Goal: Task Accomplishment & Management: Use online tool/utility

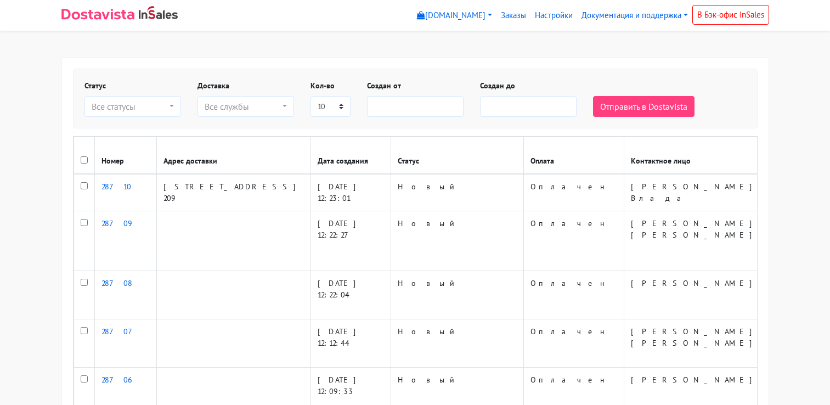
select select
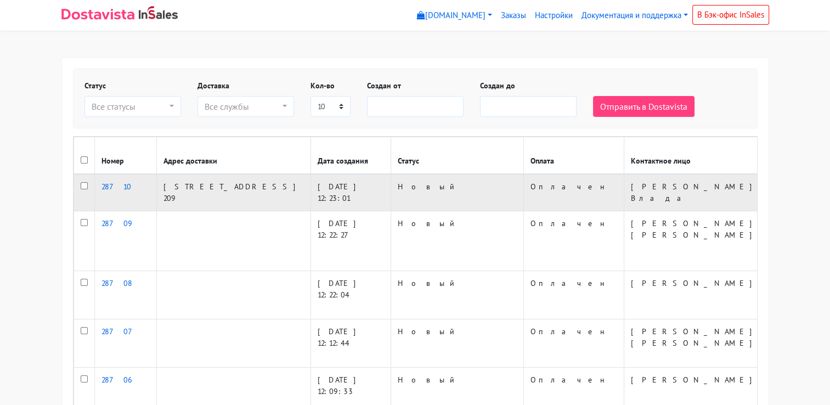
click at [85, 184] on input "checkbox" at bounding box center [84, 185] width 7 height 7
checkbox input "true"
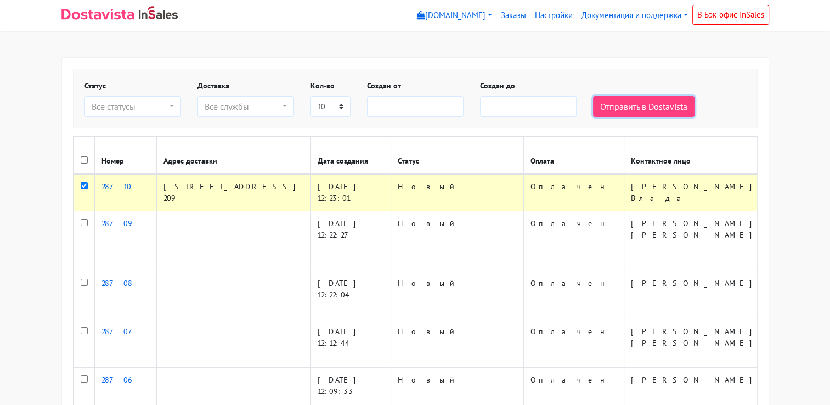
click at [615, 104] on button "Отправить в Dostavista" at bounding box center [644, 106] width 102 height 21
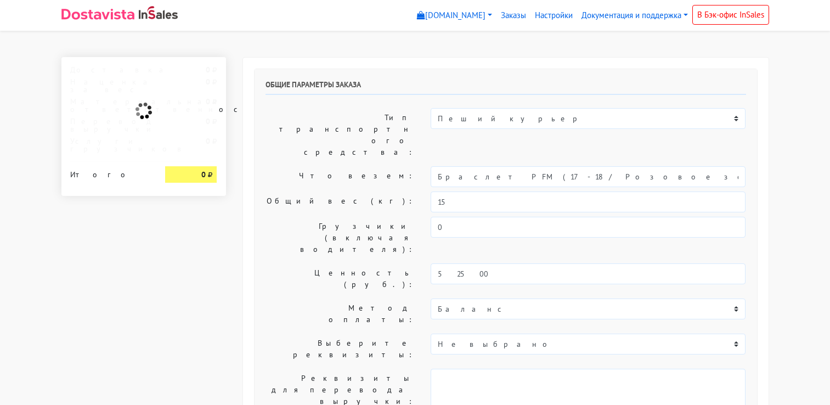
select select "10:00"
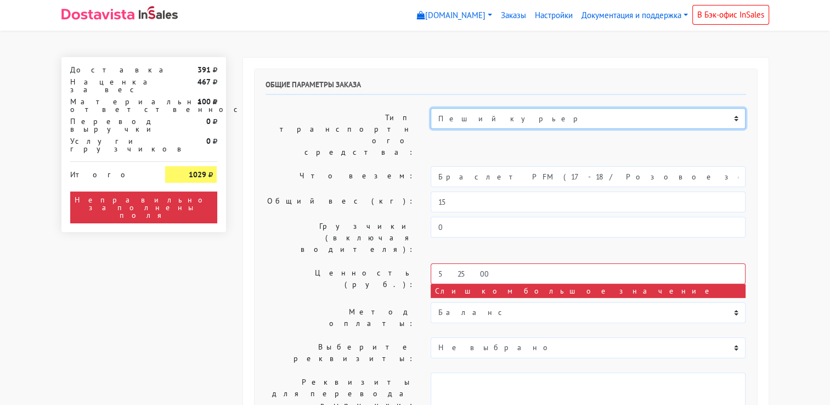
click at [518, 119] on select "Пеший курьер Легковой автомобиль Каблук (до 700 кг) Микроавтобус / портер (до […" at bounding box center [588, 118] width 315 height 21
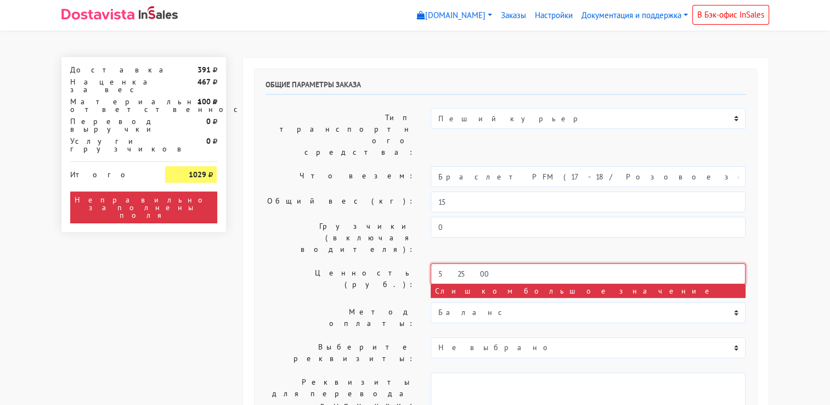
drag, startPoint x: 478, startPoint y: 216, endPoint x: 423, endPoint y: 222, distance: 55.1
click at [423, 263] on div "52500 Слишком большое значение" at bounding box center [588, 280] width 331 height 35
drag, startPoint x: 504, startPoint y: 221, endPoint x: 417, endPoint y: 224, distance: 87.3
click at [417, 263] on div "Ценность (руб.): 25000 Слишком большое значение" at bounding box center [505, 280] width 497 height 35
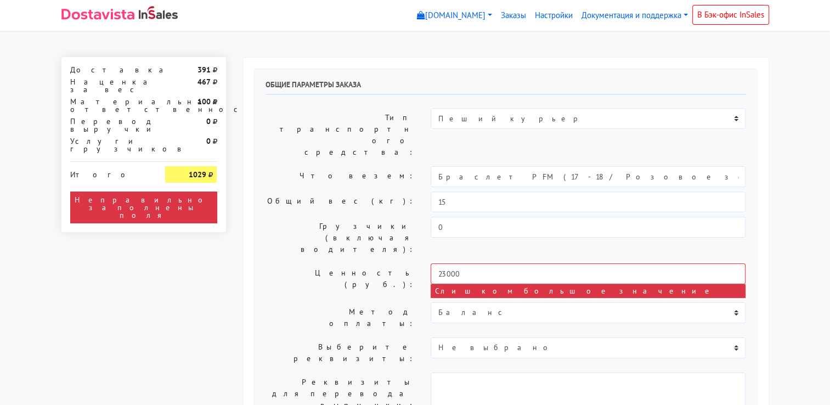
drag, startPoint x: 496, startPoint y: 220, endPoint x: 417, endPoint y: 217, distance: 78.5
click at [417, 263] on div "Ценность (руб.): 23000 Слишком большое значение" at bounding box center [505, 280] width 497 height 35
type input "20000"
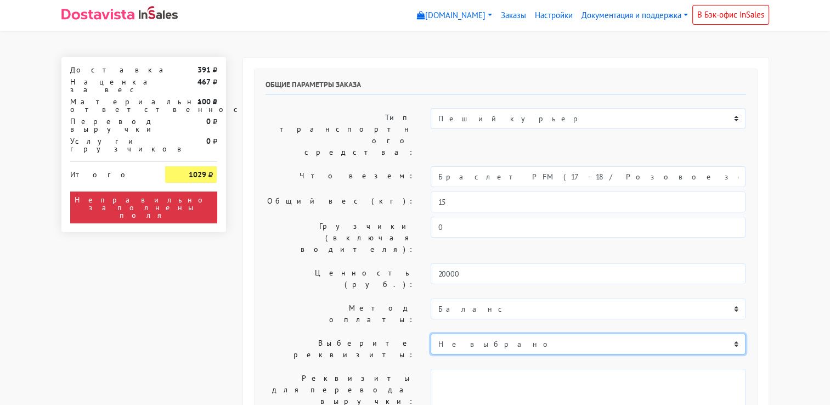
click at [487, 334] on select "Не выбрано" at bounding box center [588, 344] width 315 height 21
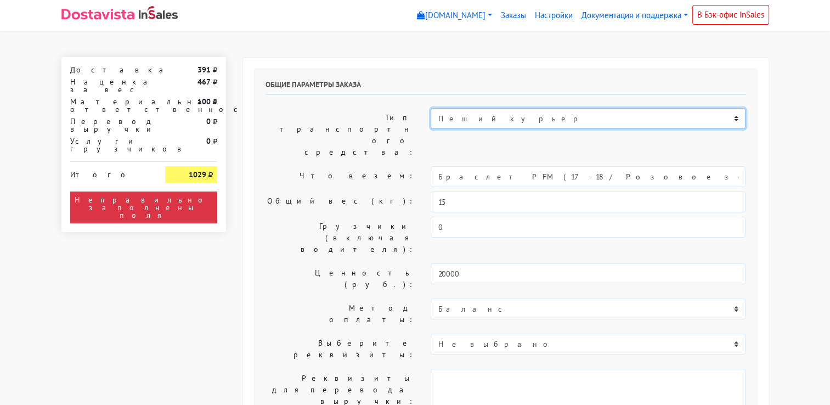
click at [523, 125] on select "Пеший курьер Легковой автомобиль Каблук (до 700 кг) Микроавтобус / портер (до […" at bounding box center [588, 118] width 315 height 21
select select "7"
click at [431, 108] on select "Пеший курьер Легковой автомобиль Каблук (до 700 кг) Микроавтобус / портер (до […" at bounding box center [588, 118] width 315 height 21
click at [516, 119] on select "Пеший курьер Легковой автомобиль Каблук (до 700 кг) Микроавтобус / портер (до […" at bounding box center [588, 118] width 315 height 21
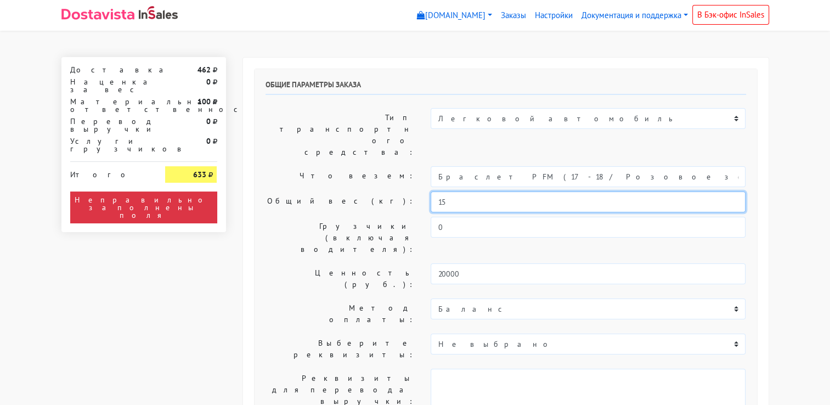
drag, startPoint x: 457, startPoint y: 172, endPoint x: 428, endPoint y: 170, distance: 28.6
click at [428, 192] on div "15" at bounding box center [588, 202] width 331 height 21
type input "10"
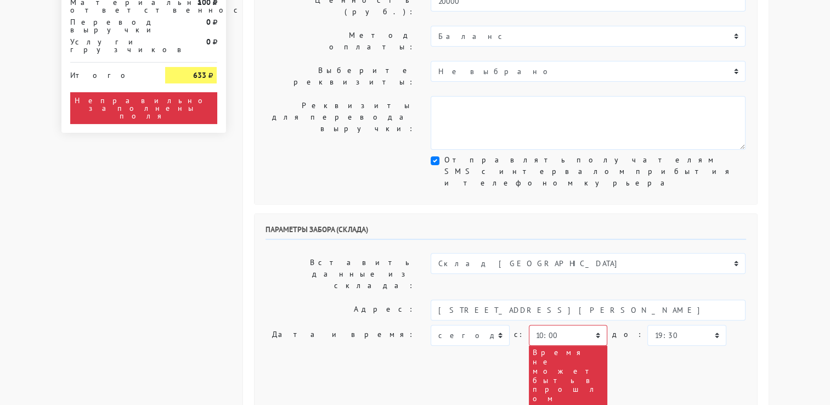
scroll to position [329, 0]
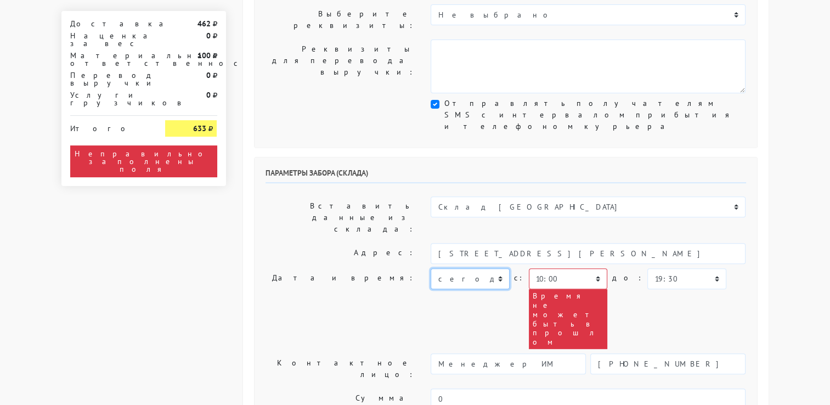
click at [500, 268] on select "[DATE] [DATE] [DATE] [DATE] [DATE] [DATE] [DATE] [DATE] [DATE]" at bounding box center [470, 278] width 78 height 21
select select "[DATE]"
click at [431, 268] on select "[DATE] [DATE] [DATE] [DATE] [DATE] [DATE] [DATE] [DATE] [DATE]" at bounding box center [470, 278] width 78 height 21
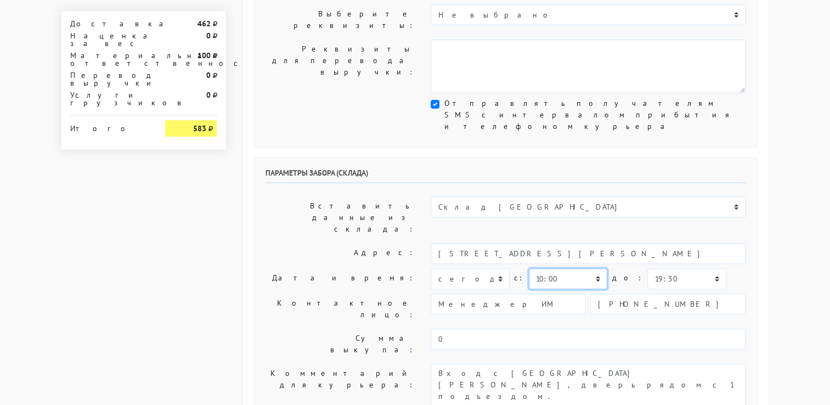
click at [593, 268] on select "00:00 00:30 01:00 01:30 02:00 02:30 03:00 03:30 04:00 04:30 05:00 05:30 06:00 0…" at bounding box center [568, 278] width 78 height 21
click at [529, 268] on select "00:00 00:30 01:00 01:30 02:00 02:30 03:00 03:30 04:00 04:30 05:00 05:30 06:00 0…" at bounding box center [568, 278] width 78 height 21
click at [594, 268] on select "00:00 00:30 01:00 01:30 02:00 02:30 03:00 03:30 04:00 04:30 05:00 05:30 06:00 0…" at bounding box center [568, 278] width 78 height 21
select select "10:00"
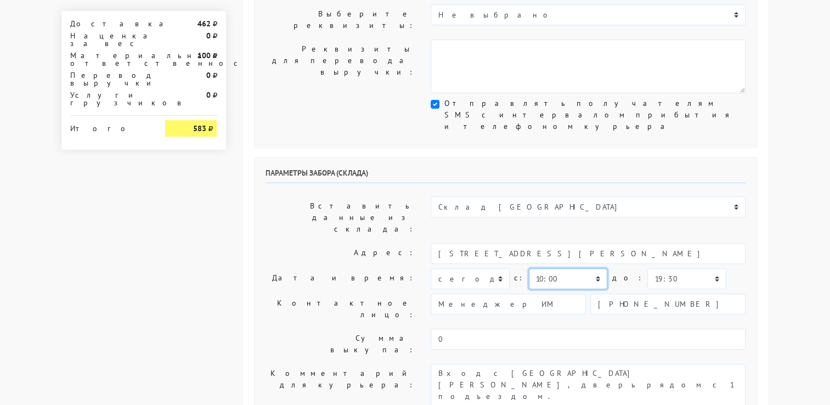
click at [529, 268] on select "00:00 00:30 01:00 01:30 02:00 02:30 03:00 03:30 04:00 04:30 05:00 05:30 06:00 0…" at bounding box center [568, 278] width 78 height 21
click at [690, 268] on select "00:00 00:30 01:00 01:30 02:00 02:30 03:00 03:30 04:00 04:30 05:00 05:30 06:00 0…" at bounding box center [687, 278] width 78 height 21
click at [648, 268] on select "00:00 00:30 01:00 01:30 02:00 02:30 03:00 03:30 04:00 04:30 05:00 05:30 06:00 0…" at bounding box center [687, 278] width 78 height 21
click at [691, 268] on select "00:00 00:30 01:00 01:30 02:00 02:30 03:00 03:30 04:00 04:30 05:00 05:30 06:00 0…" at bounding box center [687, 278] width 78 height 21
select select "10:30"
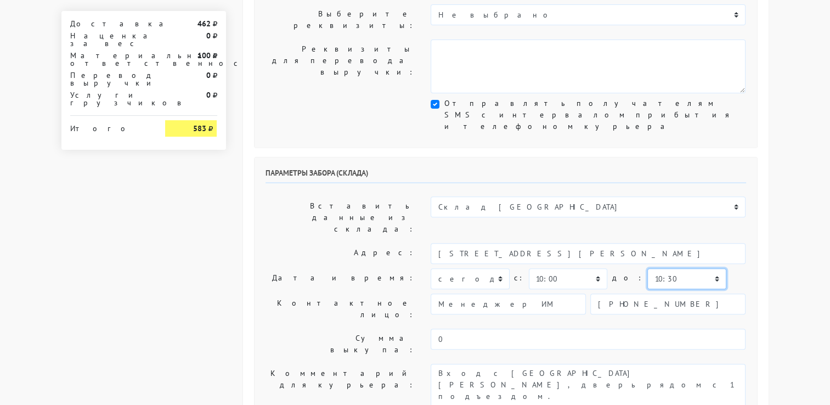
click at [648, 268] on select "00:00 00:30 01:00 01:30 02:00 02:30 03:00 03:30 04:00 04:30 05:00 05:30 06:00 0…" at bounding box center [687, 278] width 78 height 21
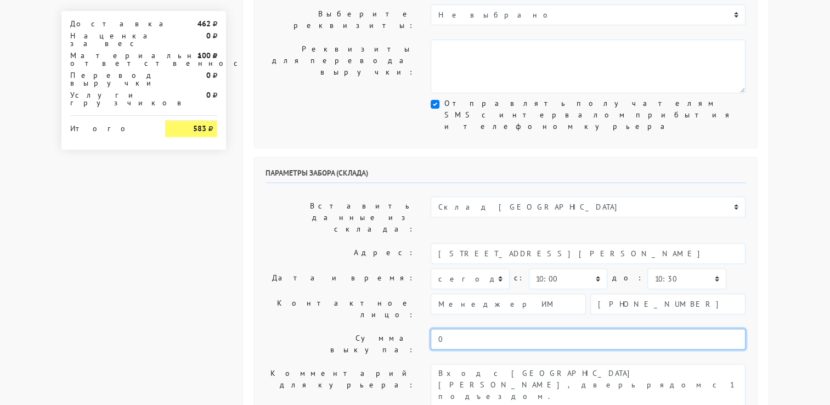
click at [471, 329] on input "0" at bounding box center [588, 339] width 315 height 21
type input "52500"
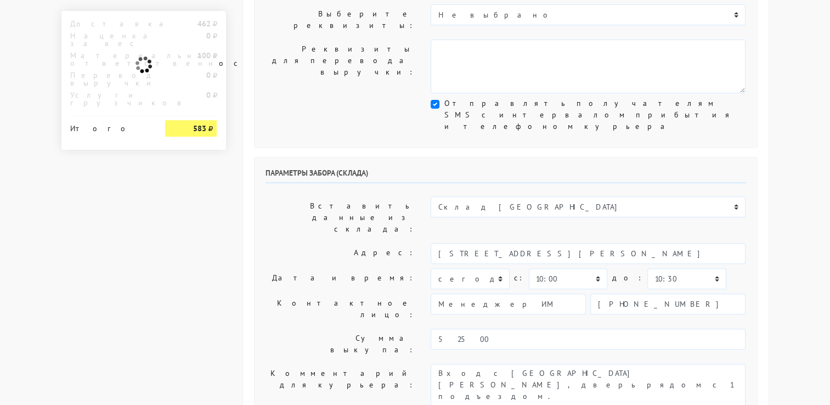
click at [334, 188] on div "Параметры забора (склада) Вставить данные из склада: Склад [GEOGRAPHIC_DATA] Ад…" at bounding box center [506, 294] width 503 height 275
select select "6"
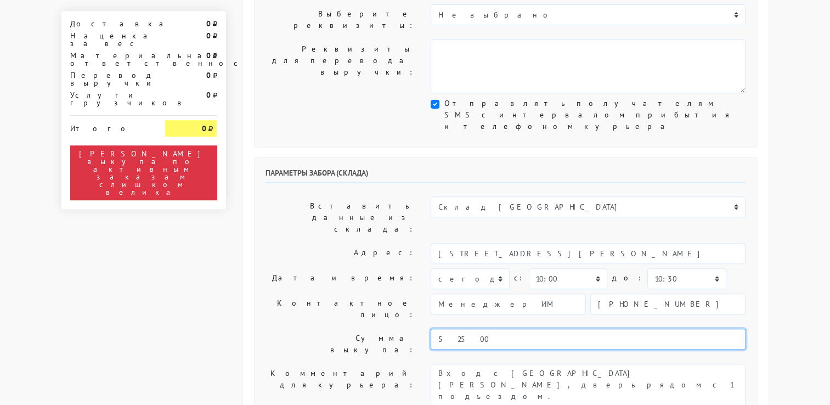
drag, startPoint x: 425, startPoint y: 201, endPoint x: 402, endPoint y: 198, distance: 22.7
click at [402, 329] on div "Сумма выкупа: 52500" at bounding box center [505, 344] width 497 height 31
type input "0"
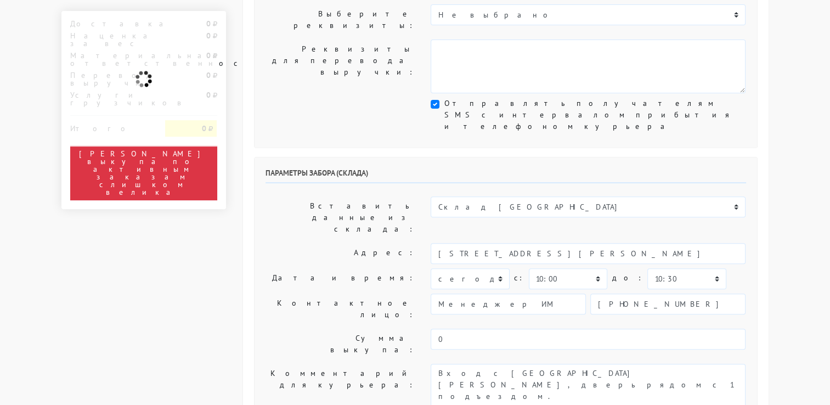
click at [294, 329] on label "Сумма выкупа:" at bounding box center [340, 344] width 166 height 31
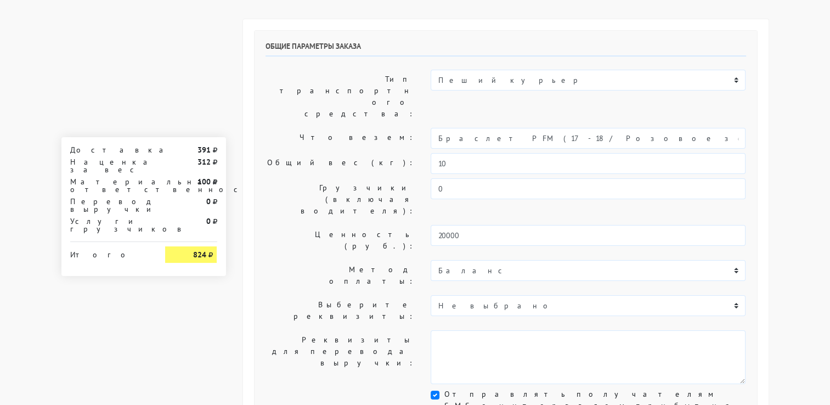
scroll to position [0, 0]
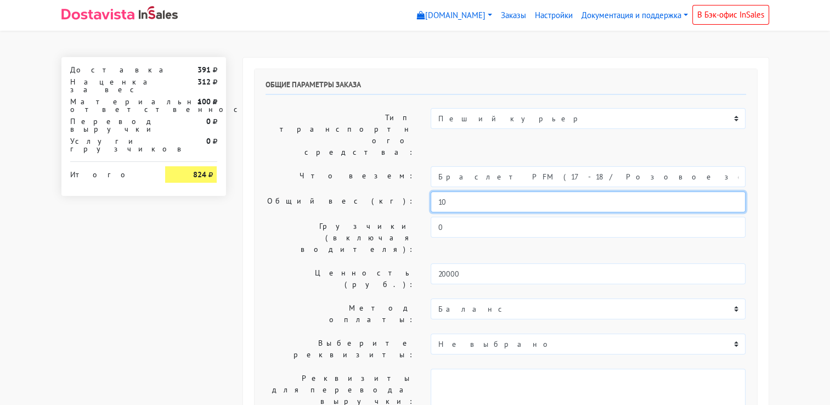
drag, startPoint x: 444, startPoint y: 168, endPoint x: 416, endPoint y: 167, distance: 28.0
click at [416, 192] on div "Общий вес (кг): 10" at bounding box center [505, 202] width 497 height 21
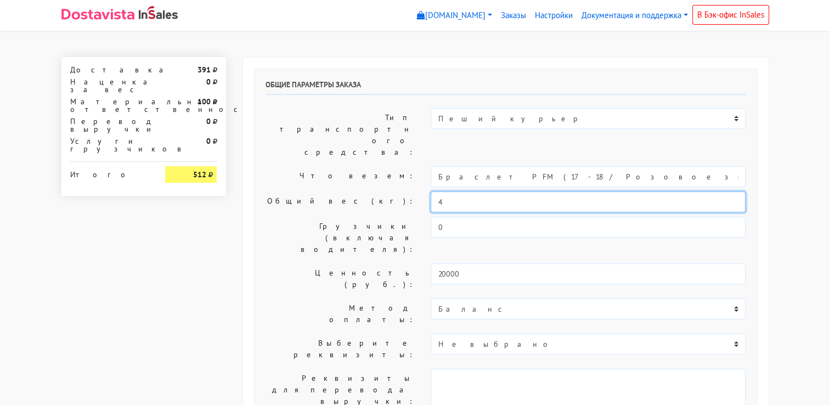
drag, startPoint x: 446, startPoint y: 166, endPoint x: 406, endPoint y: 165, distance: 39.5
click at [406, 192] on div "Общий вес (кг): 4" at bounding box center [505, 202] width 497 height 21
drag, startPoint x: 442, startPoint y: 170, endPoint x: 407, endPoint y: 167, distance: 34.7
click at [407, 192] on div "Общий вес (кг): 5" at bounding box center [505, 202] width 497 height 21
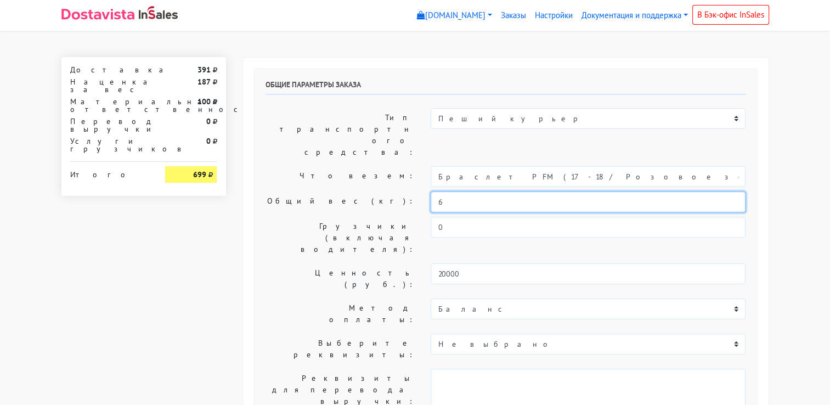
drag, startPoint x: 445, startPoint y: 166, endPoint x: 412, endPoint y: 164, distance: 33.0
click at [412, 192] on div "Общий вес (кг): 6" at bounding box center [505, 202] width 497 height 21
type input "5"
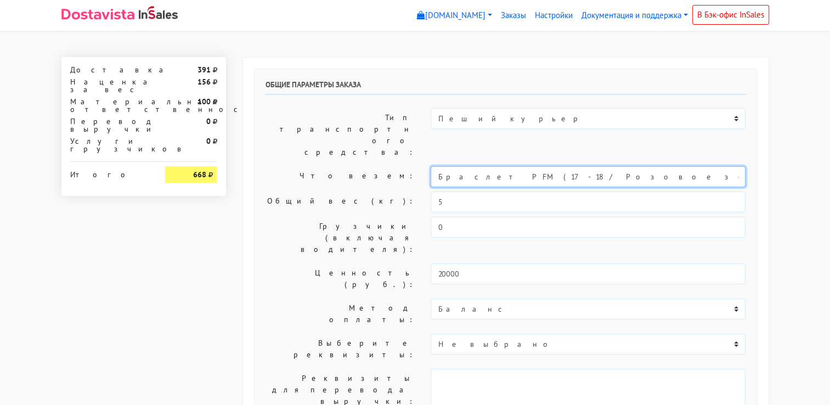
drag, startPoint x: 564, startPoint y: 146, endPoint x: 427, endPoint y: 148, distance: 136.7
click at [427, 166] on div "Браслет PFM (17-18 / Розовое золото)" at bounding box center [588, 176] width 331 height 21
type input "j"
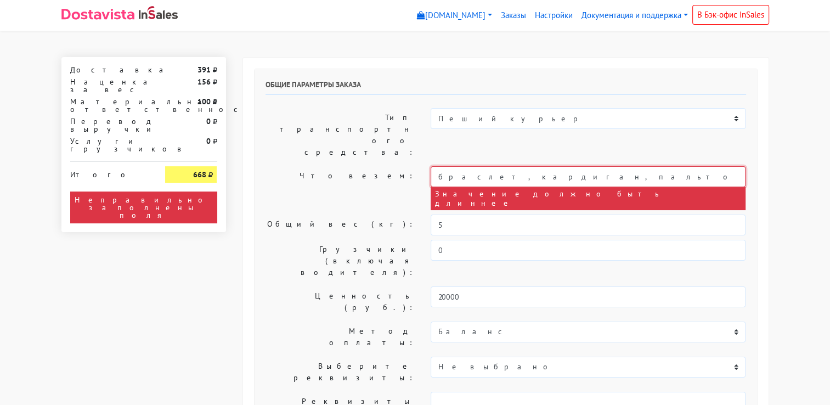
type input "браслет, кардиган, пальто"
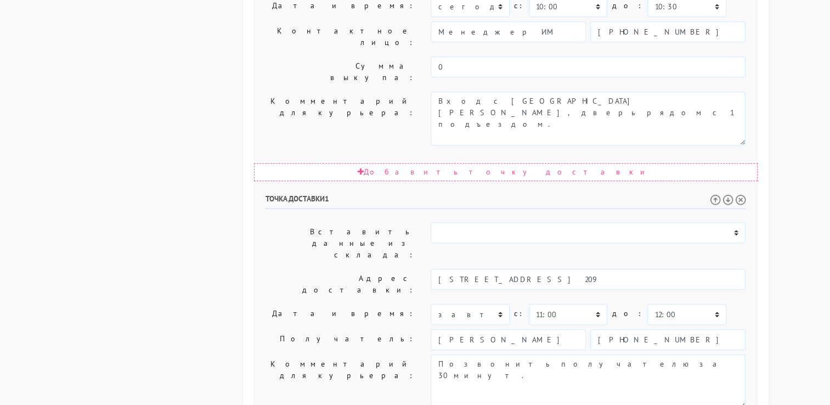
scroll to position [604, 0]
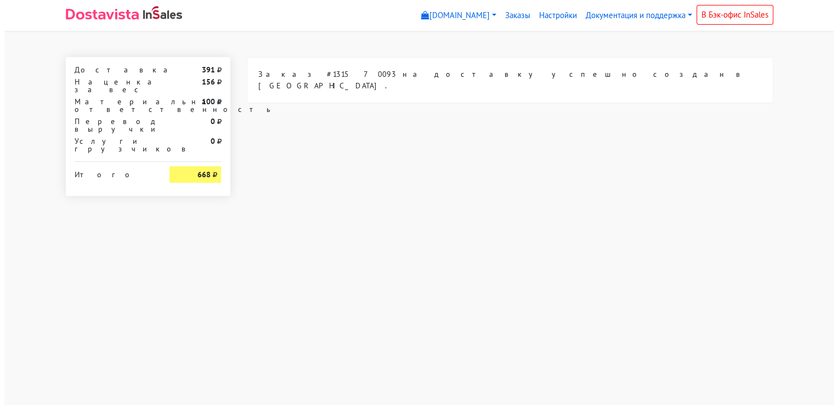
scroll to position [0, 0]
